Goal: Check status

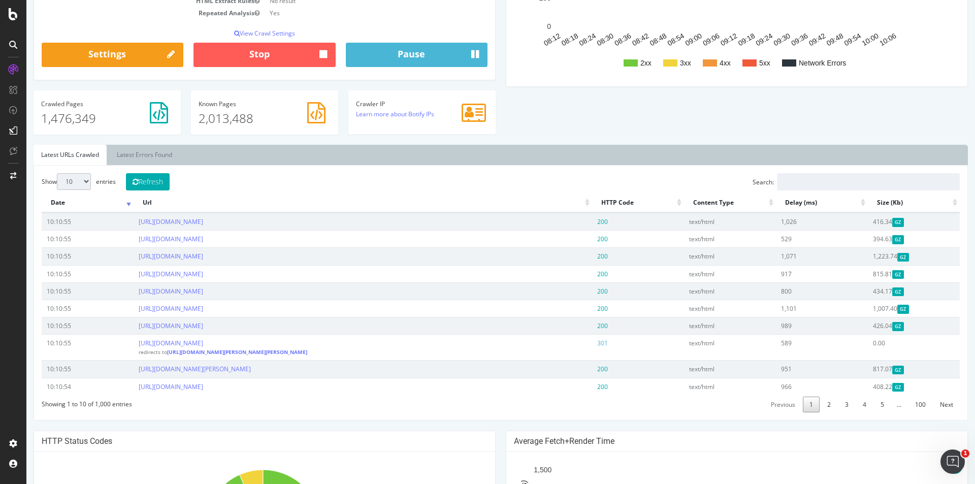
scroll to position [152, 0]
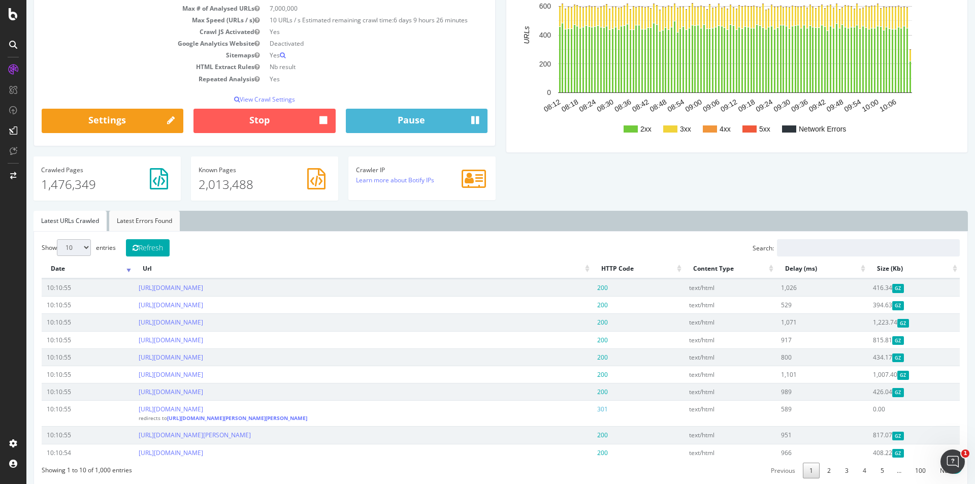
click at [162, 224] on link "Latest Errors Found" at bounding box center [144, 221] width 71 height 20
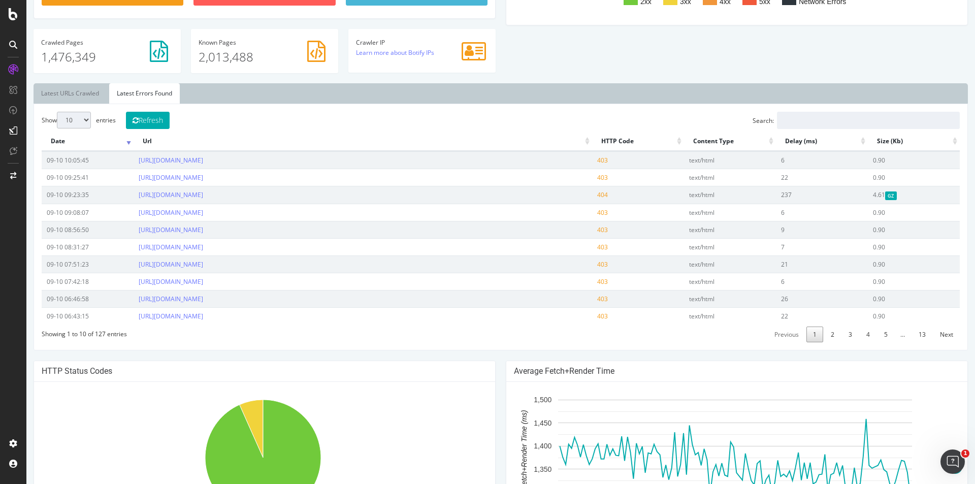
scroll to position [254, 0]
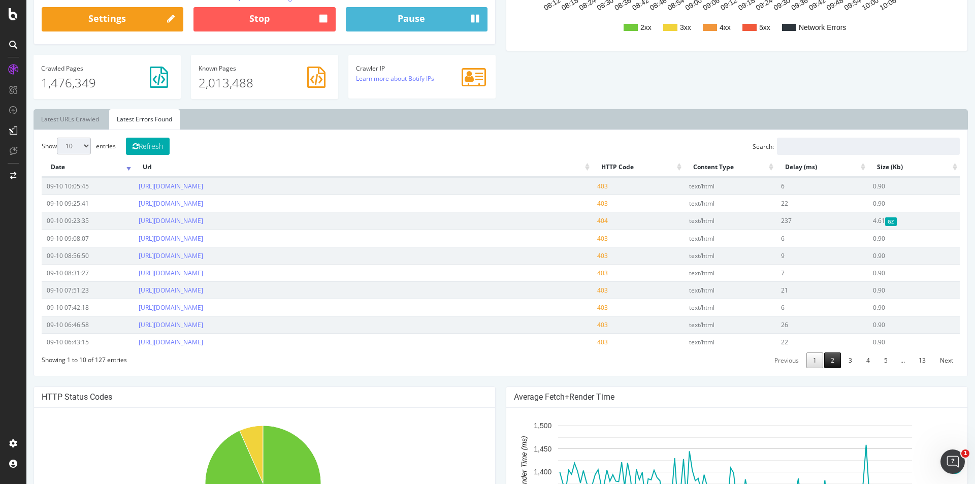
click at [828, 368] on link "2" at bounding box center [832, 361] width 17 height 16
click at [846, 368] on link "3" at bounding box center [850, 361] width 17 height 16
click at [862, 368] on link "4" at bounding box center [868, 361] width 17 height 16
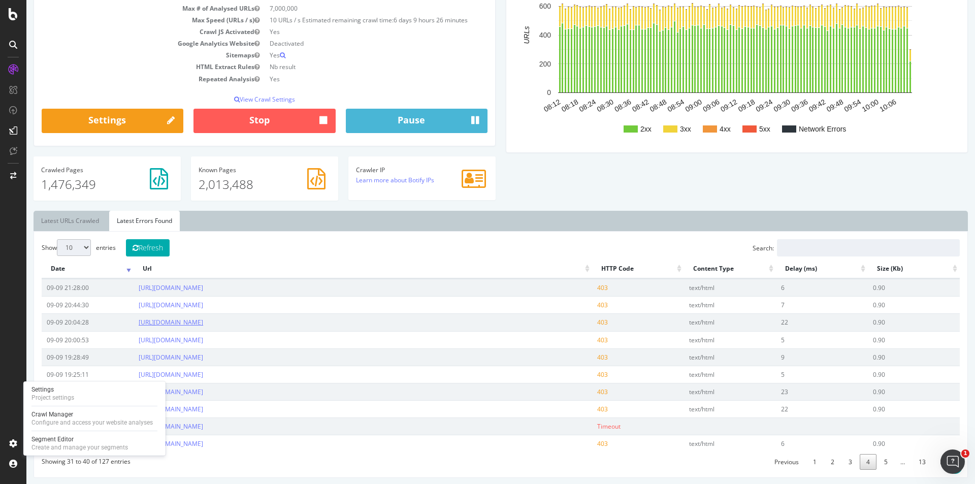
scroll to position [457, 0]
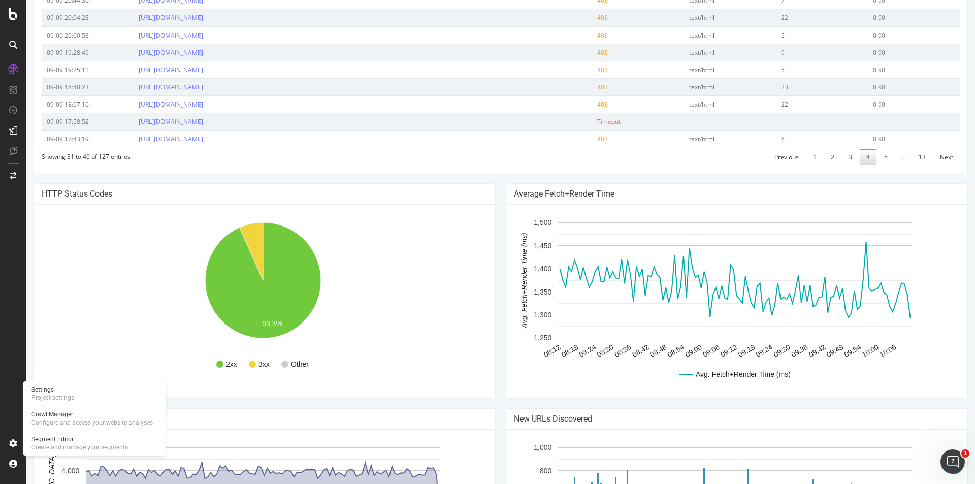
click at [140, 330] on rect "A chart." at bounding box center [263, 301] width 442 height 178
click at [132, 314] on rect "A chart." at bounding box center [263, 301] width 442 height 178
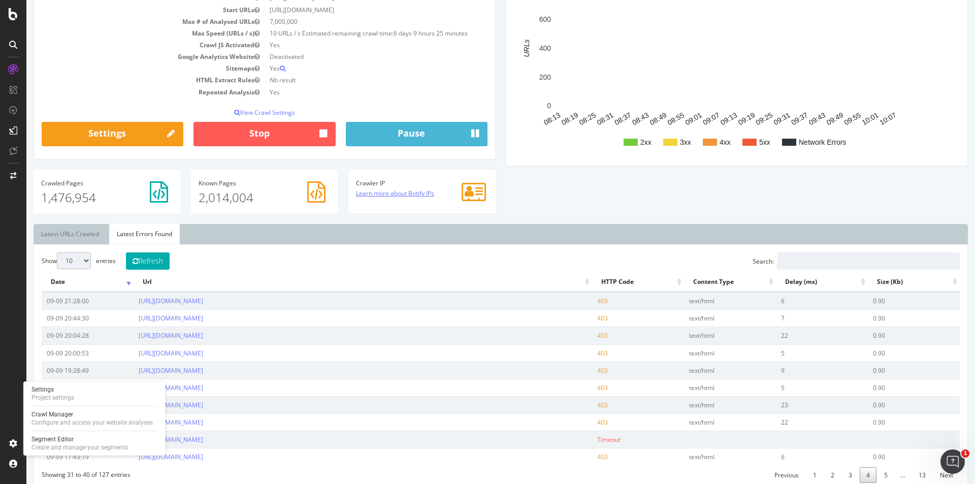
scroll to position [0, 0]
